Goal: Task Accomplishment & Management: Use online tool/utility

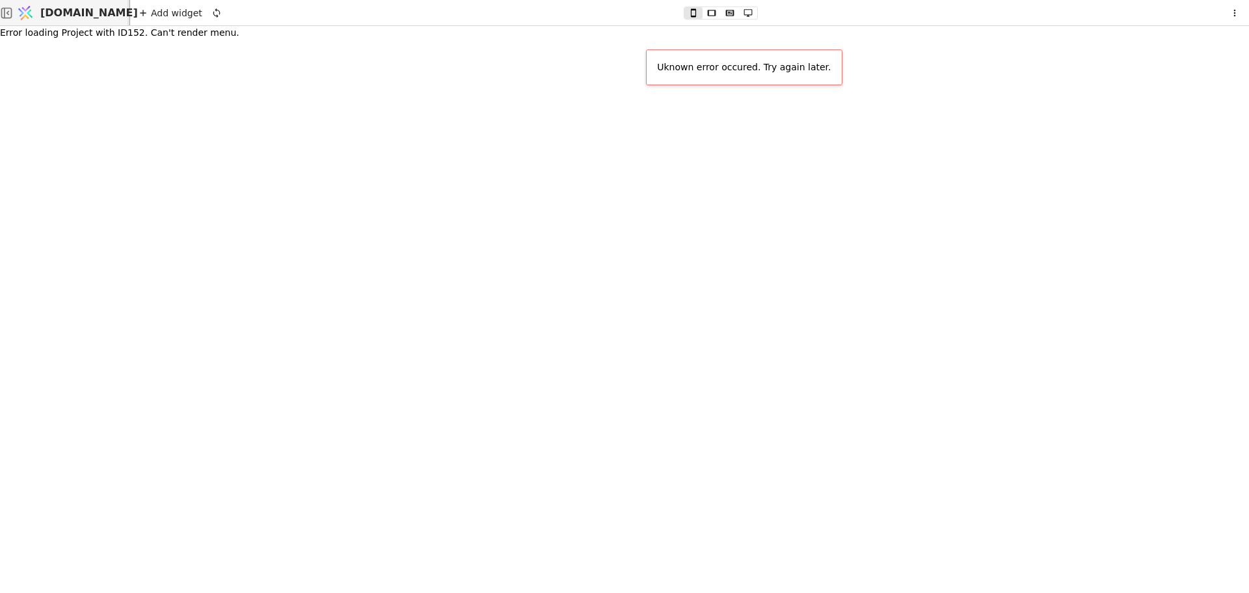
click at [81, 12] on span "[DOMAIN_NAME]" at bounding box center [89, 13] width 98 height 16
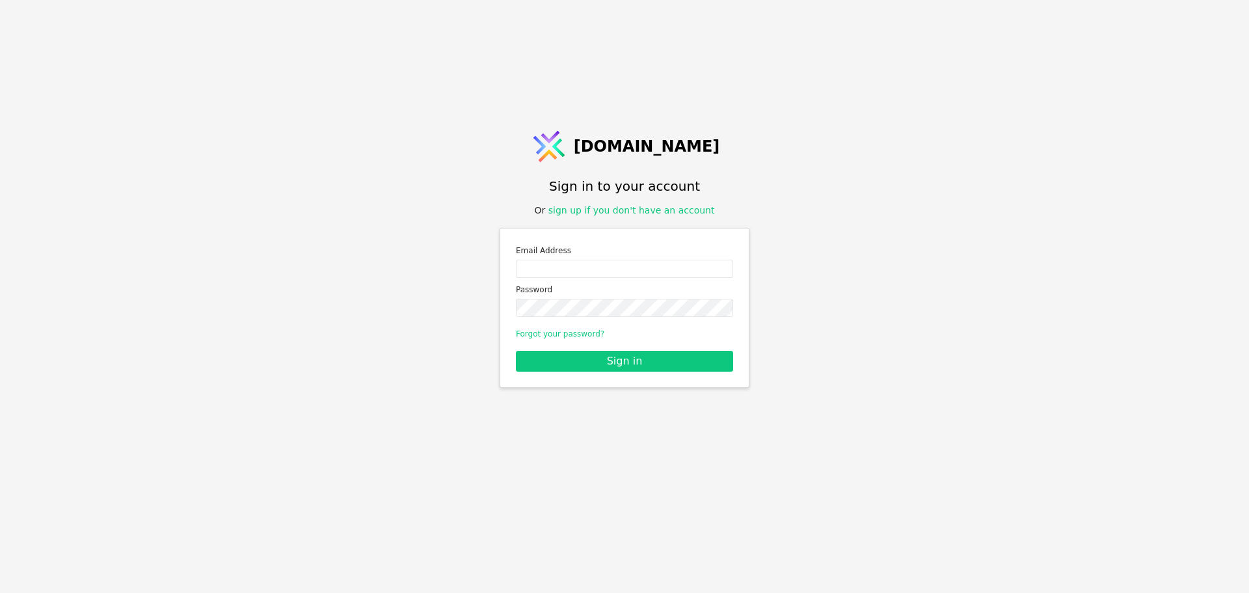
click at [634, 258] on div "Email Address" at bounding box center [624, 261] width 217 height 34
drag, startPoint x: 635, startPoint y: 268, endPoint x: 643, endPoint y: 276, distance: 10.6
click at [635, 268] on input "Email address" at bounding box center [624, 269] width 217 height 18
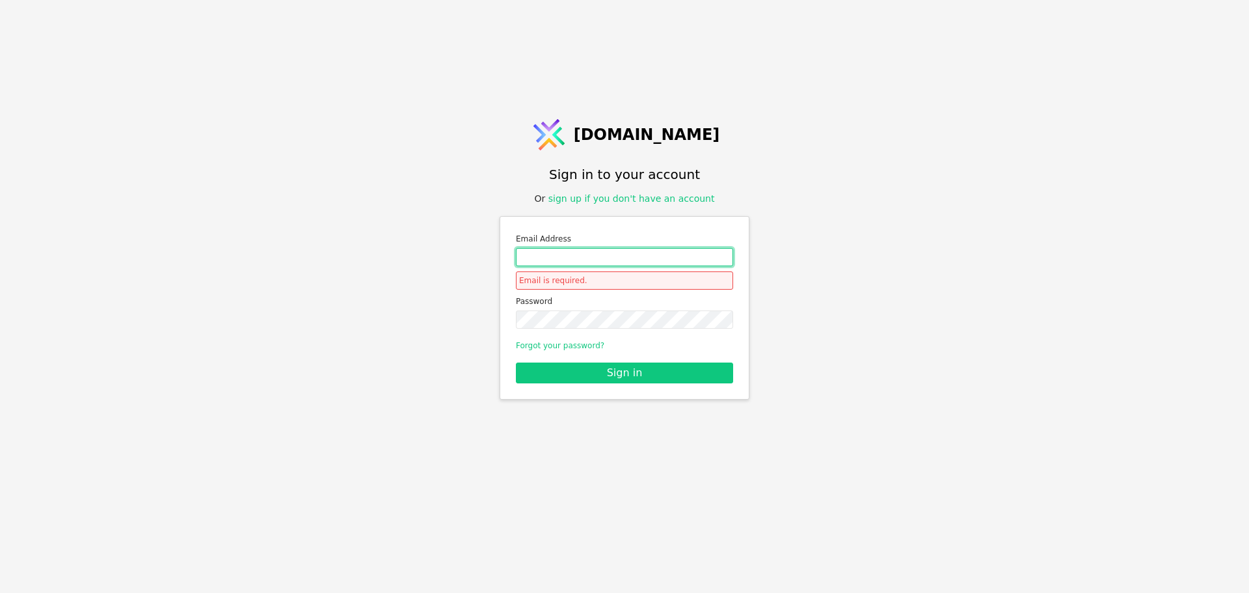
type input "roman.svystun@gmail.com"
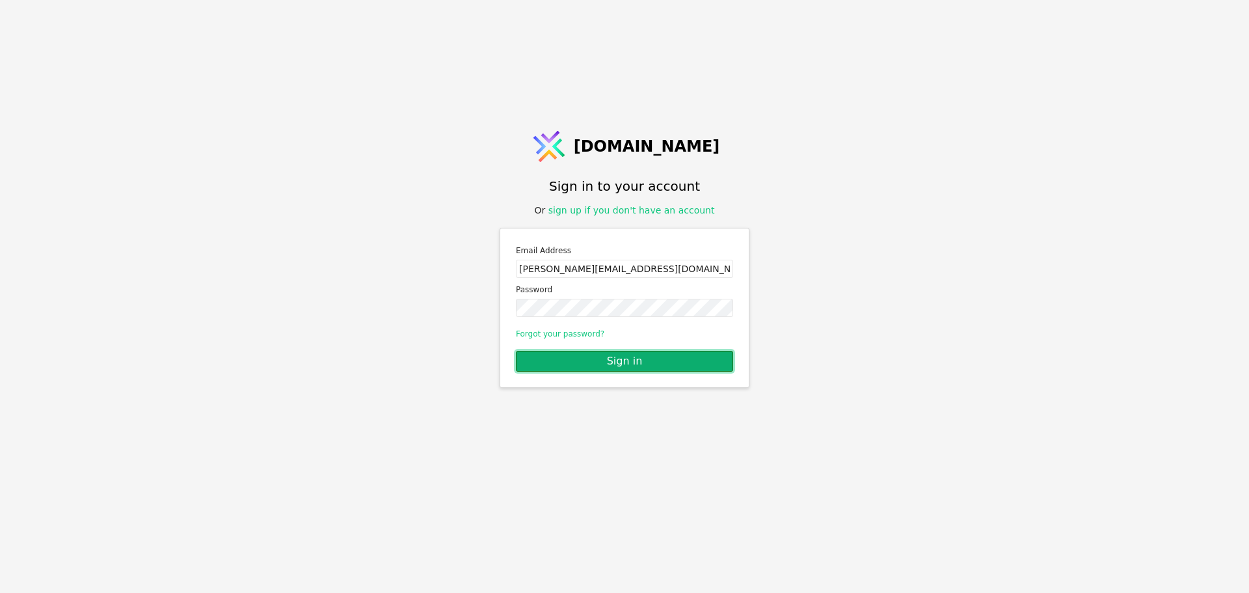
click at [622, 362] on button "Sign in" at bounding box center [624, 361] width 217 height 21
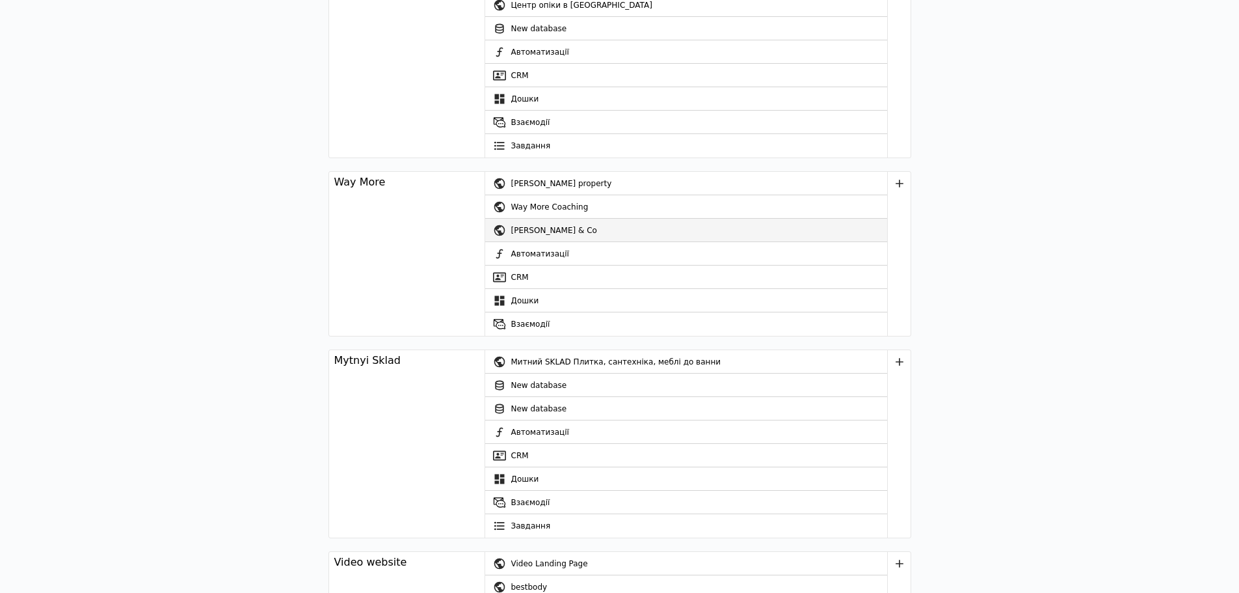
scroll to position [781, 0]
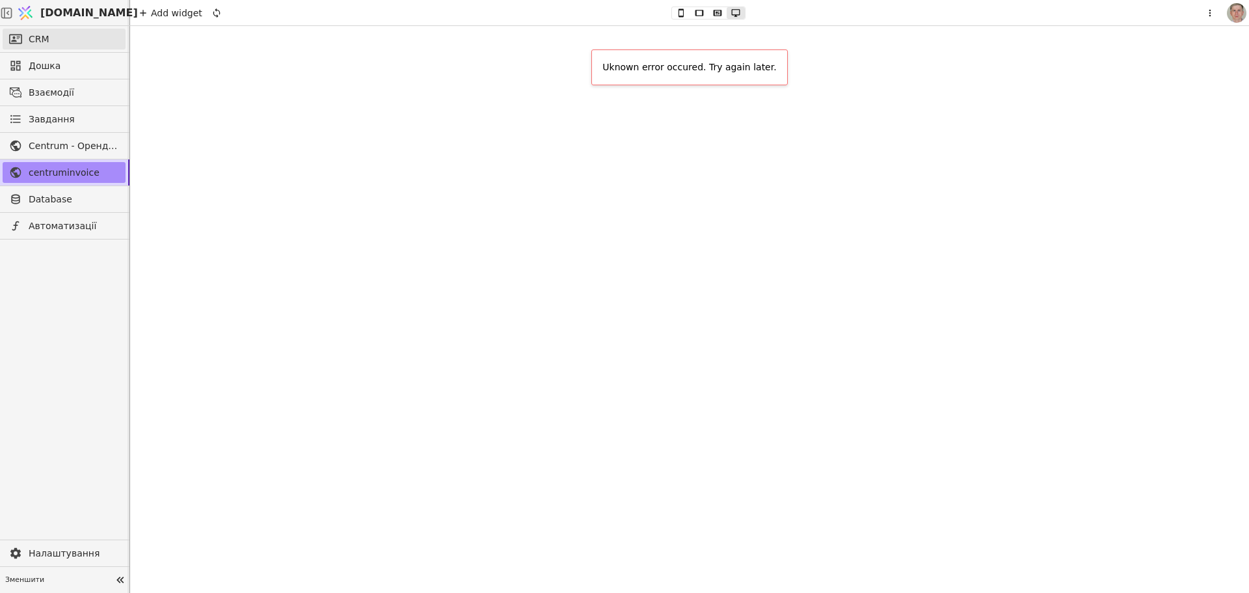
drag, startPoint x: 55, startPoint y: 31, endPoint x: 61, endPoint y: 37, distance: 8.8
click at [57, 32] on link "CRM" at bounding box center [64, 39] width 123 height 21
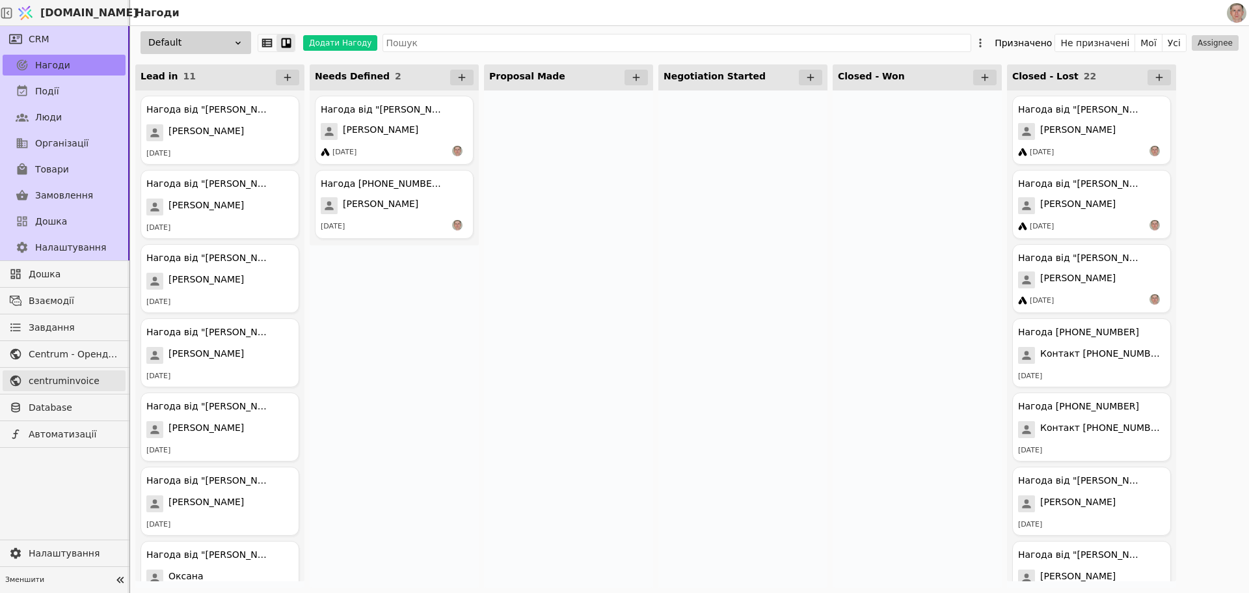
click at [86, 381] on span "centruminvoice" at bounding box center [74, 381] width 90 height 14
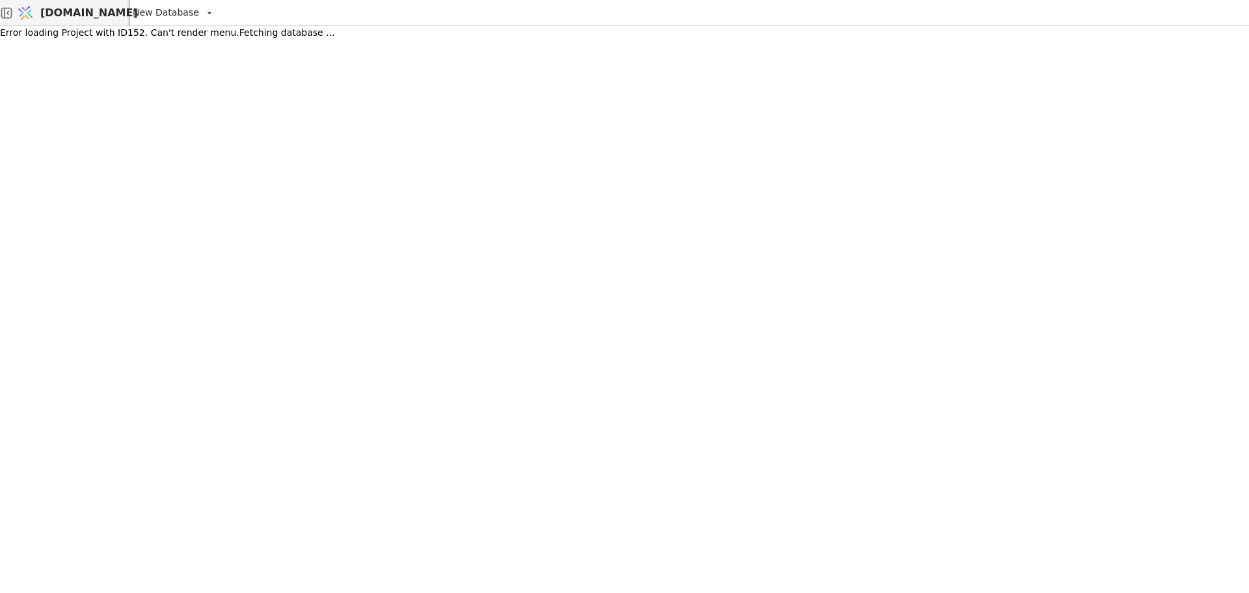
click at [81, 16] on span "[DOMAIN_NAME]" at bounding box center [89, 13] width 98 height 16
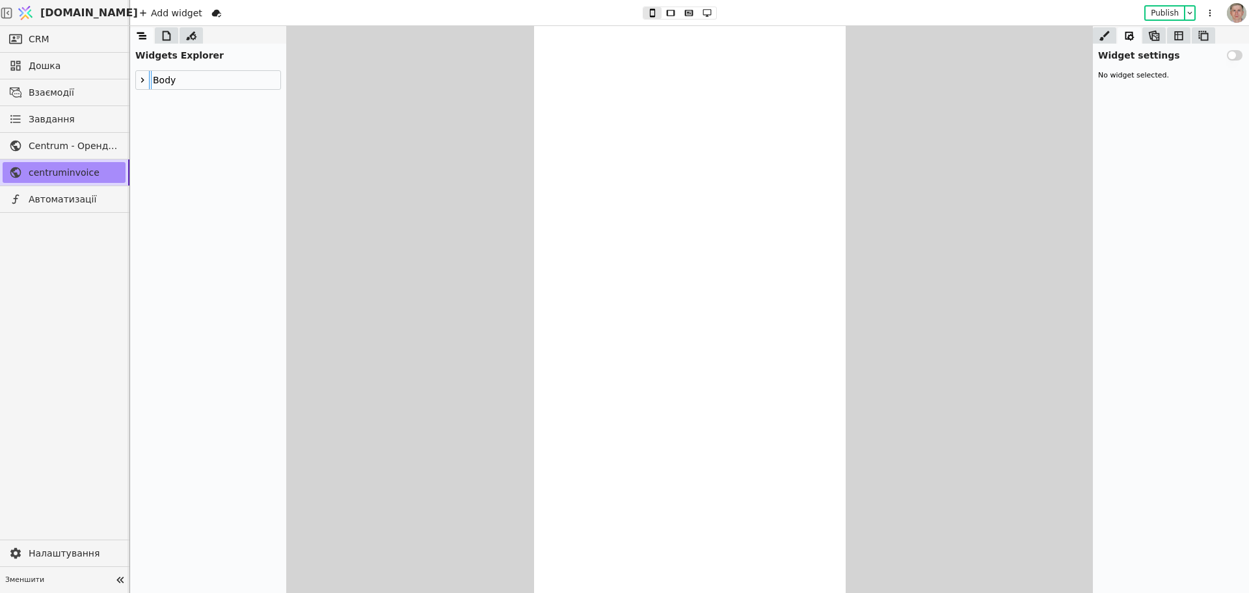
click at [164, 38] on icon at bounding box center [166, 35] width 13 height 13
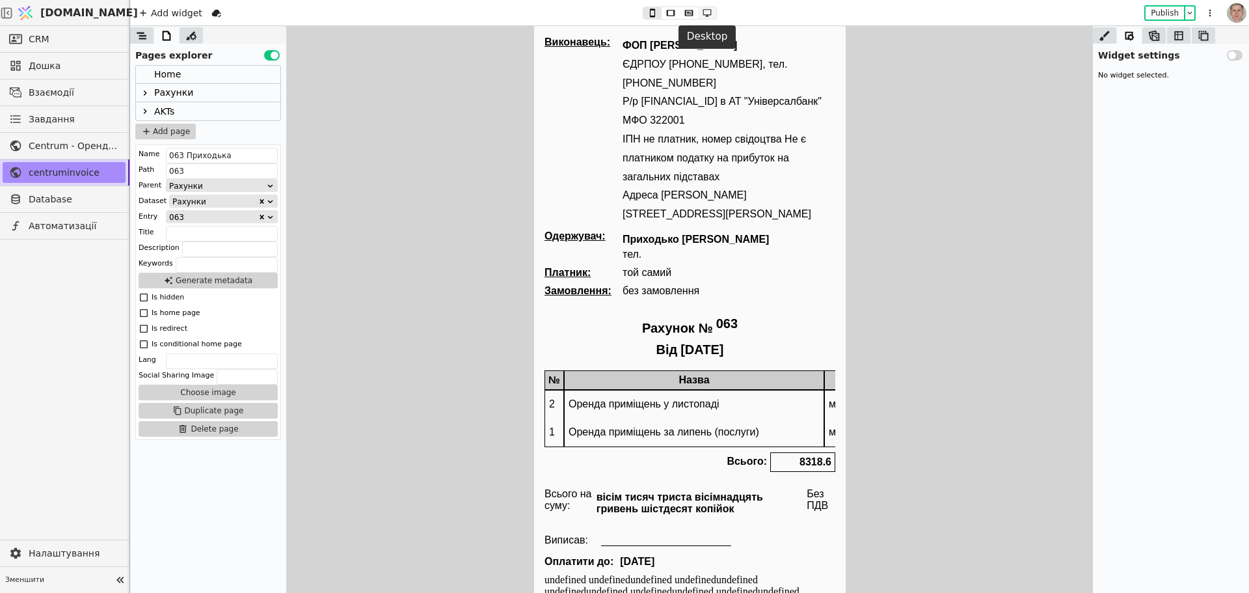
click at [711, 10] on icon at bounding box center [707, 12] width 16 height 9
click at [144, 94] on icon at bounding box center [145, 93] width 10 height 10
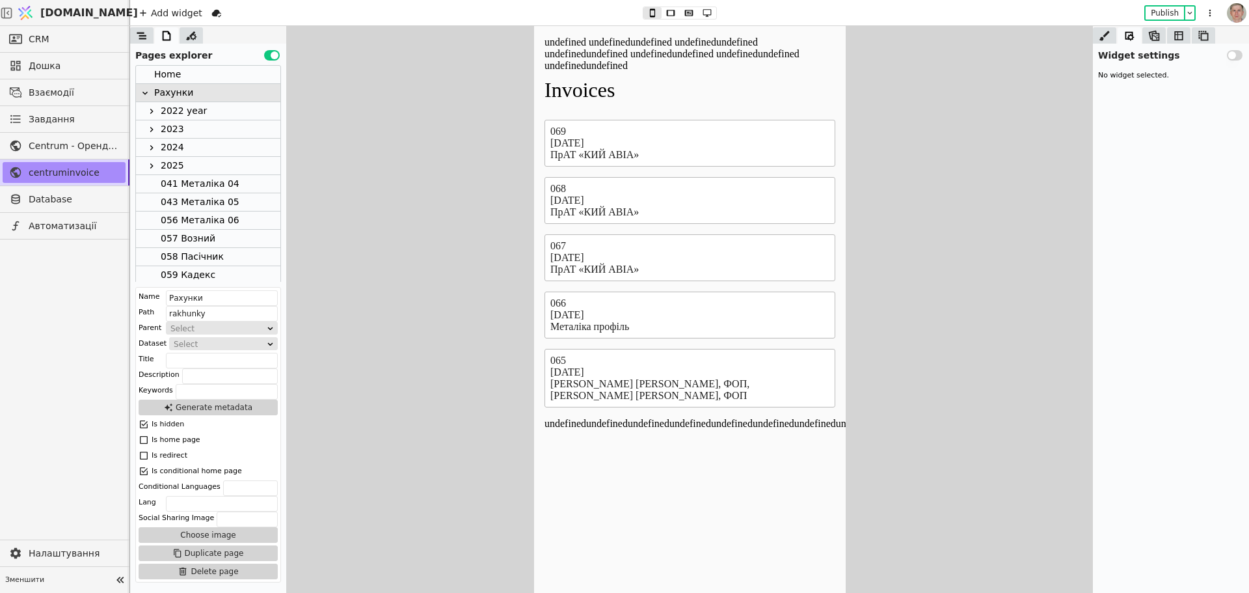
scroll to position [185, 0]
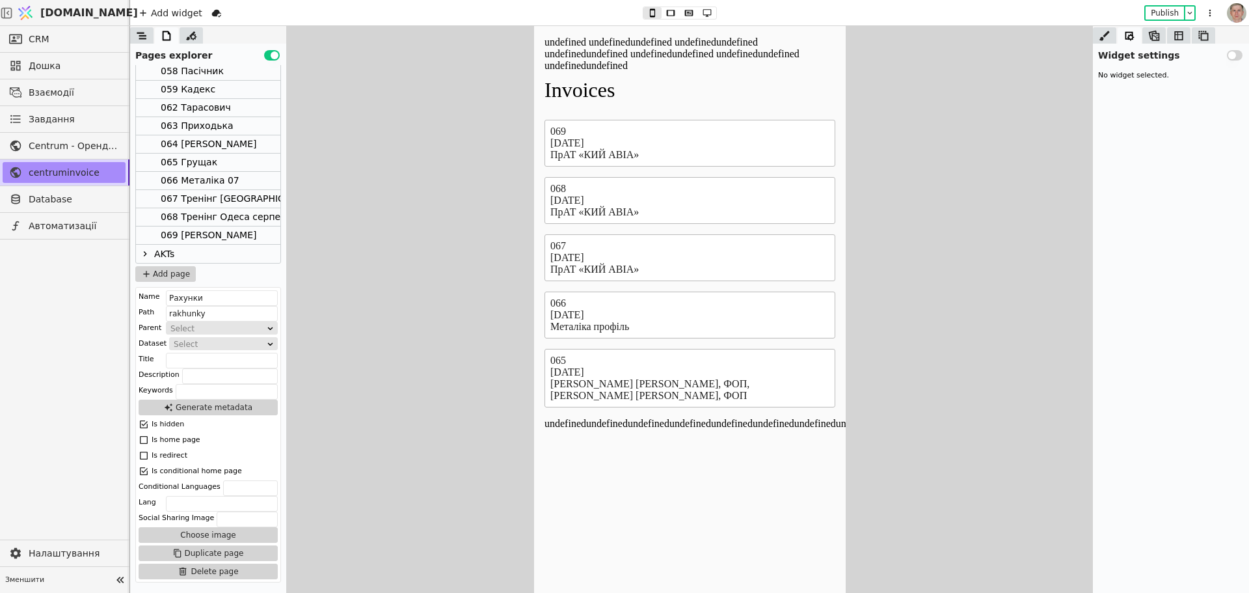
click at [231, 200] on div "067 Тренінг Одеса серпень 1" at bounding box center [264, 199] width 206 height 18
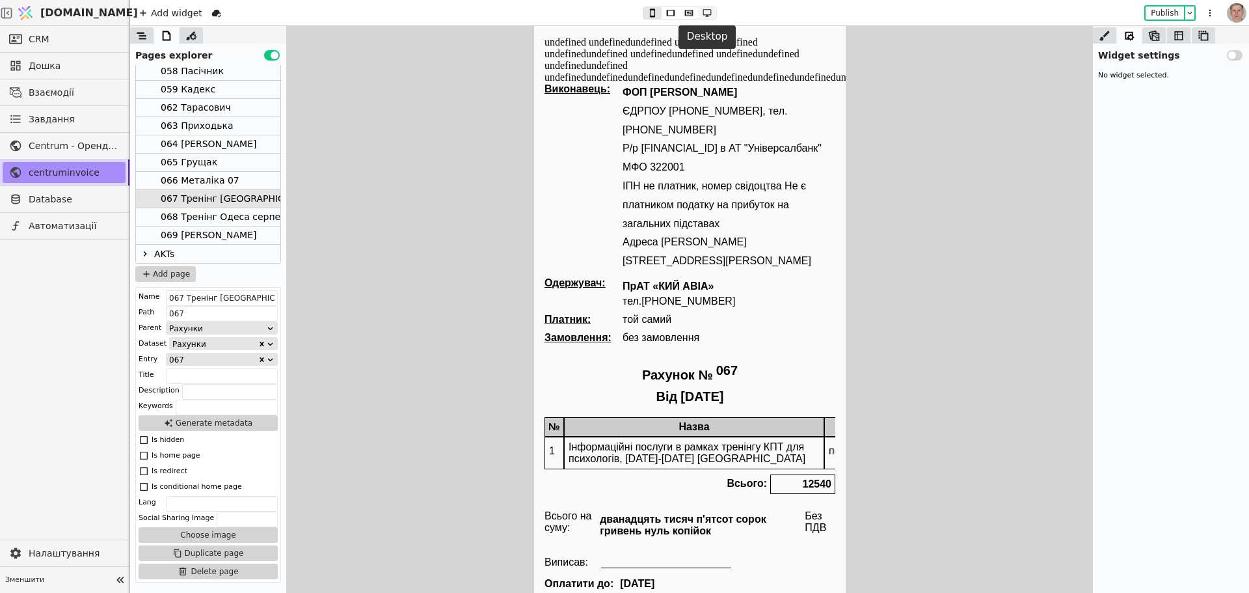
click at [709, 8] on icon at bounding box center [707, 12] width 16 height 9
click at [706, 13] on icon at bounding box center [707, 12] width 16 height 9
click at [684, 14] on icon at bounding box center [689, 12] width 16 height 9
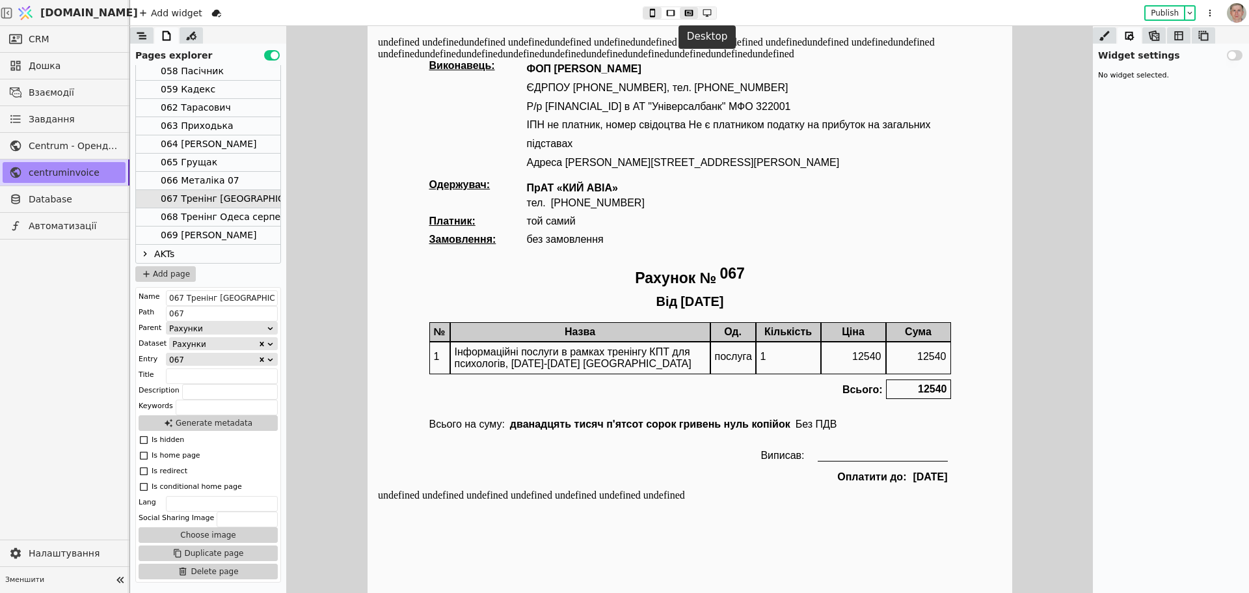
click at [707, 12] on icon at bounding box center [707, 12] width 16 height 9
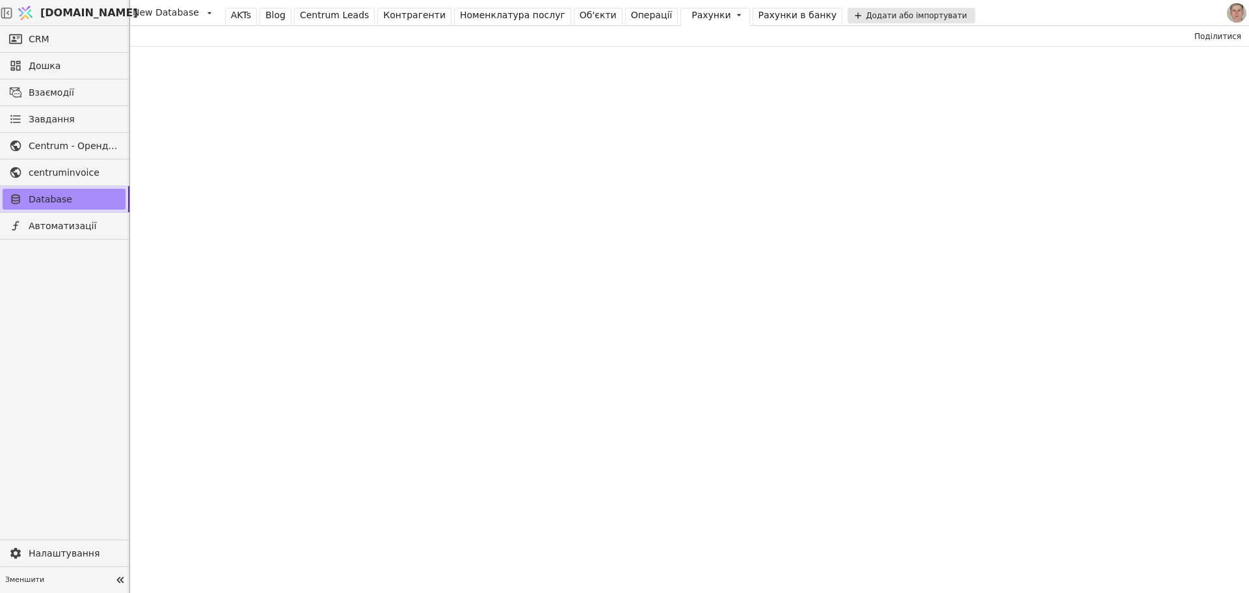
click at [492, 18] on div "Номенклатура послуг" at bounding box center [512, 15] width 105 height 14
click at [492, 15] on div "Номенклатура послуг" at bounding box center [512, 15] width 105 height 14
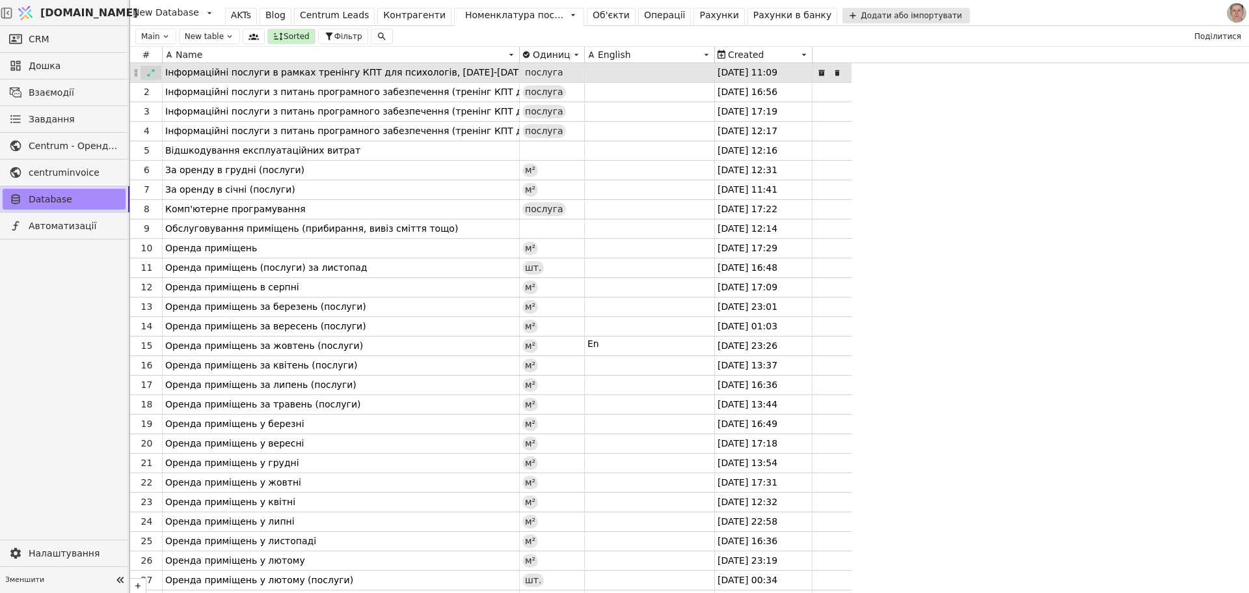
click at [150, 73] on icon at bounding box center [150, 72] width 9 height 9
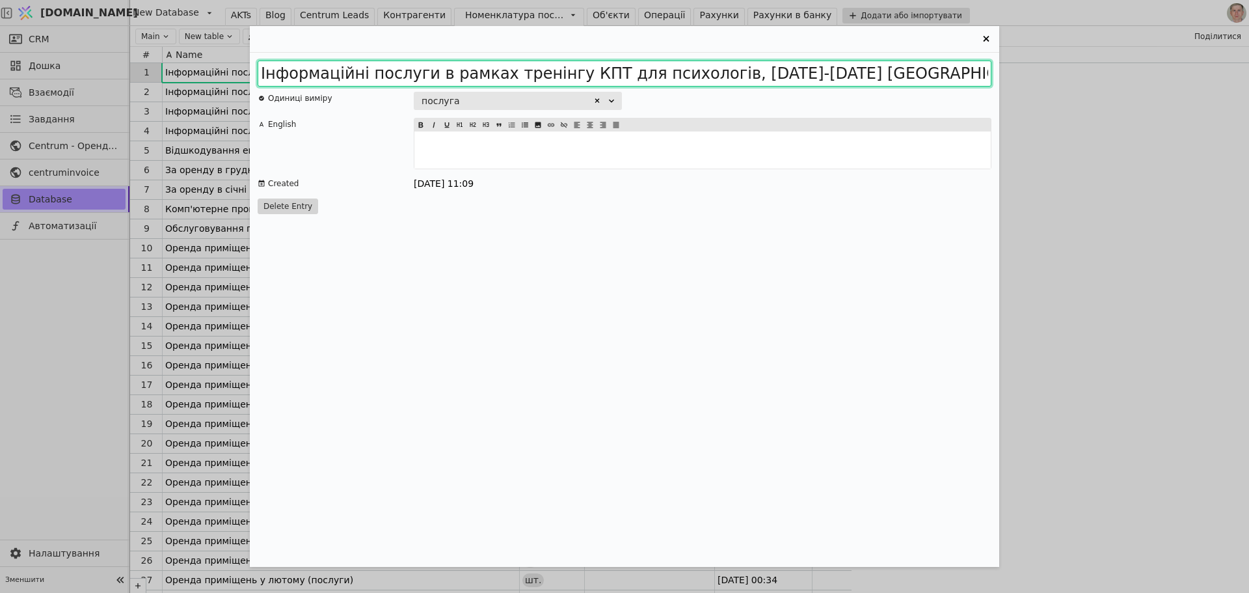
click at [535, 77] on input "Інформаційні послуги в рамках тренінгу КПТ для психологів, 04.08-10.08.2025 Оде…" at bounding box center [625, 73] width 734 height 26
paste input "заходу ПРООН "КПТ для психологів, 04.08-10.08.2025 Одеса""
type input "Інформаційні послуги в рамках заходу ПРООН "КПТ для психологів, 04.08-10.08.202…"
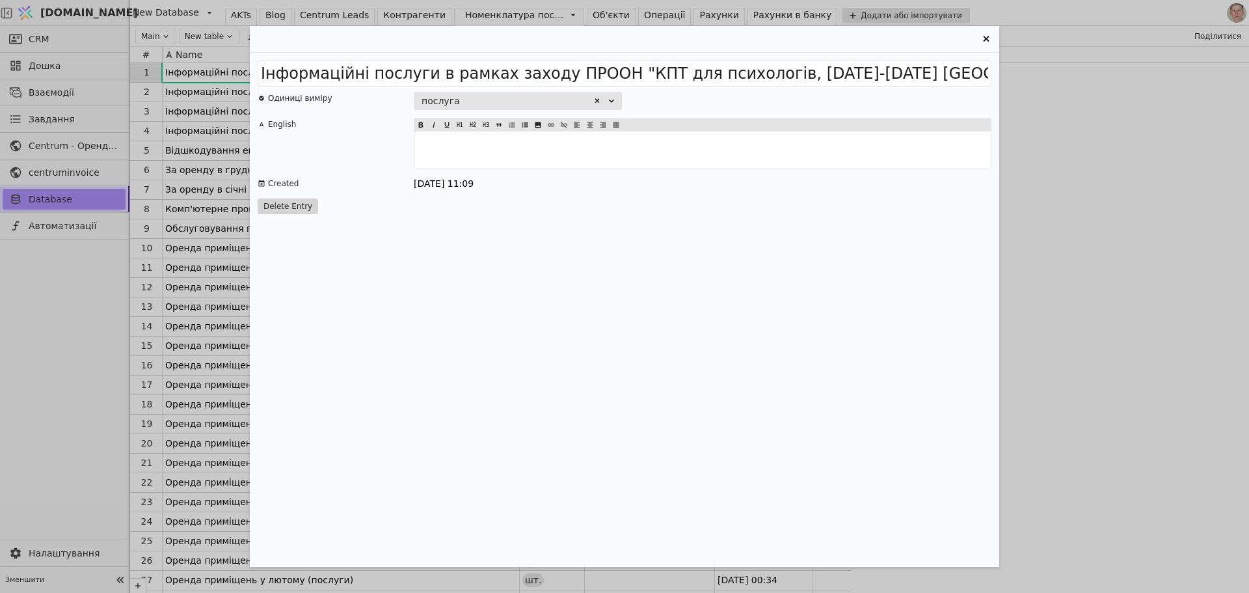
click at [840, 197] on div "Інформаційні послуги в рамках заходу ПРООН "КПТ для психологів, 04.08-10.08.202…" at bounding box center [624, 310] width 749 height 514
click at [985, 34] on icon "Entry Card" at bounding box center [986, 39] width 16 height 16
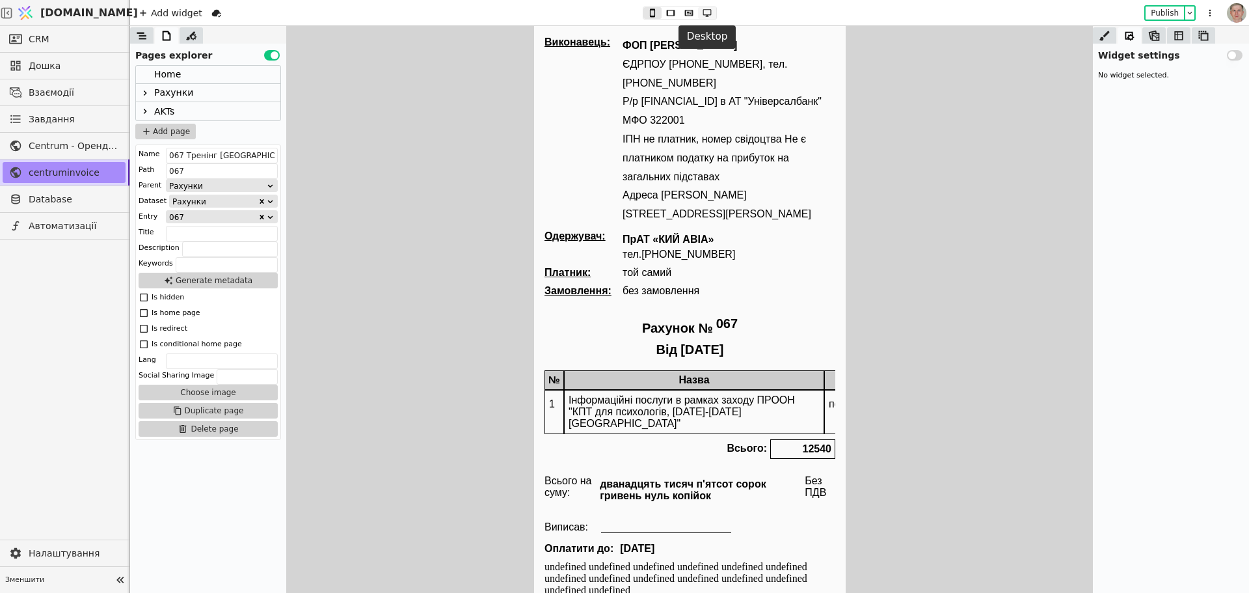
click at [708, 12] on icon at bounding box center [707, 12] width 16 height 9
click at [685, 13] on icon at bounding box center [689, 13] width 8 height 6
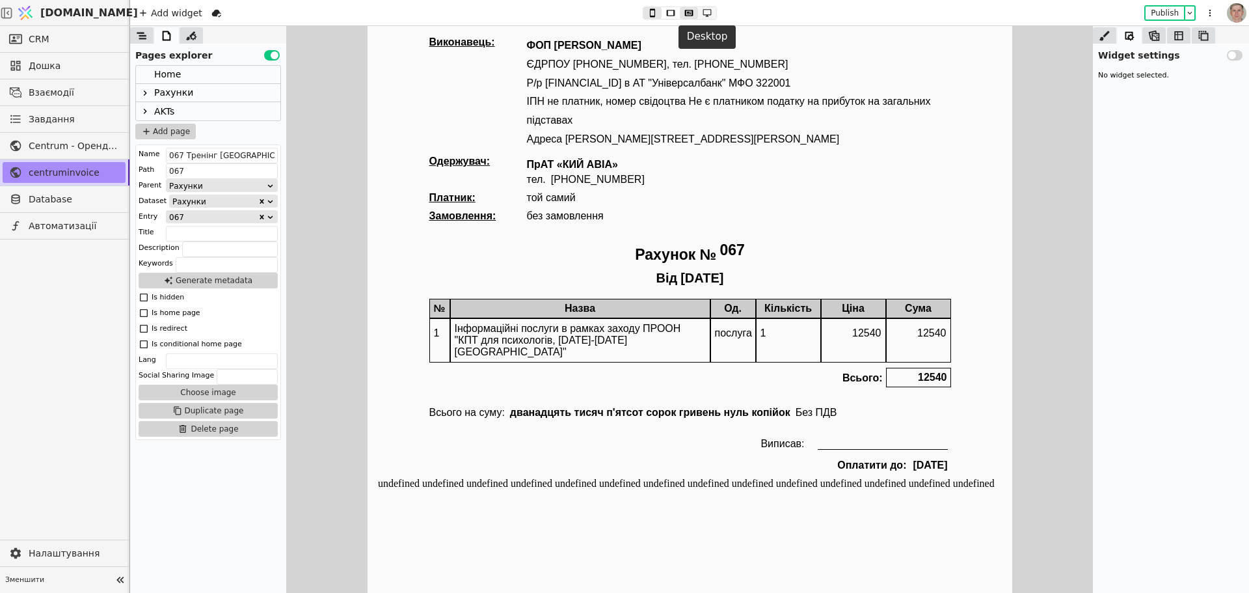
click at [712, 12] on icon at bounding box center [707, 12] width 16 height 9
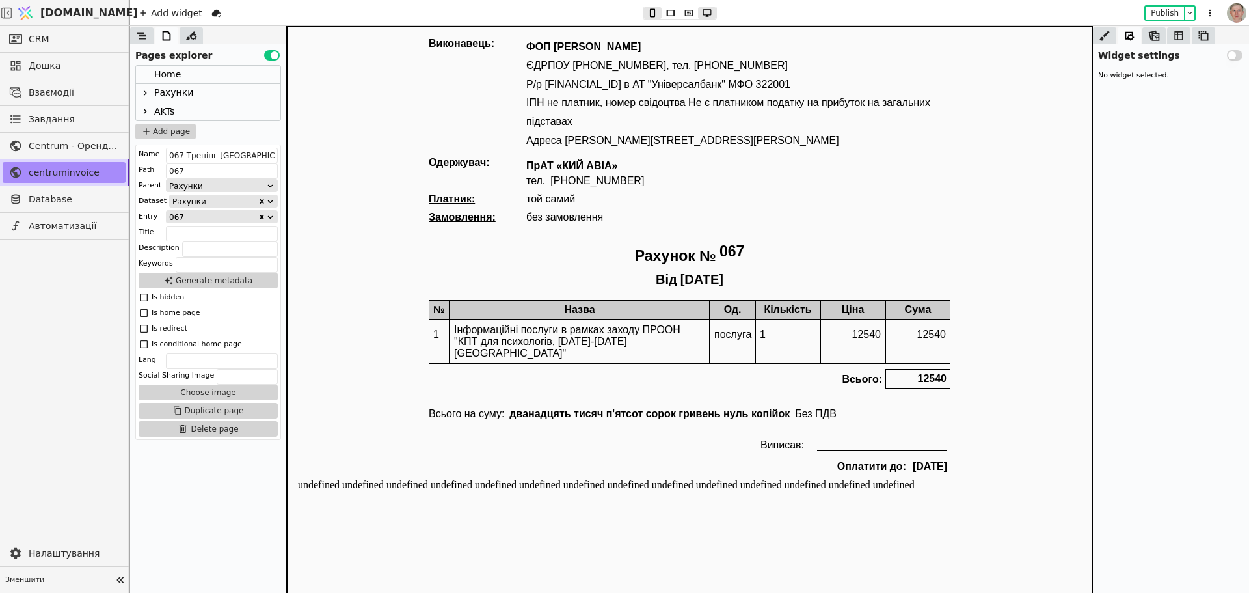
type button "3"
